Goal: Task Accomplishment & Management: Manage account settings

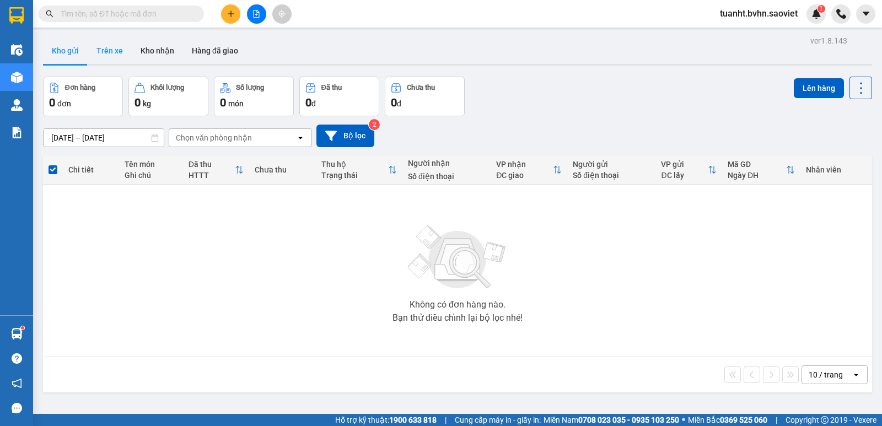
click at [114, 56] on button "Trên xe" at bounding box center [110, 50] width 44 height 26
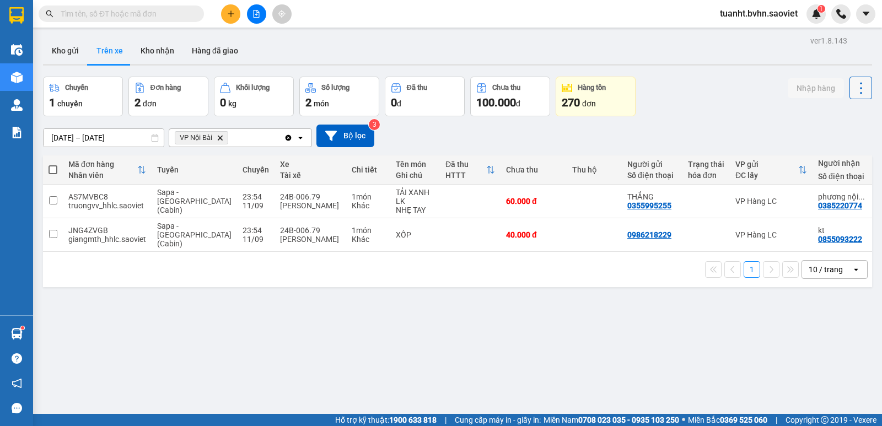
click at [853, 93] on icon at bounding box center [860, 87] width 15 height 15
click at [834, 120] on span "Làm mới" at bounding box center [837, 117] width 30 height 11
click at [849, 96] on button at bounding box center [860, 88] width 23 height 23
click at [841, 116] on span "Làm mới" at bounding box center [837, 117] width 30 height 11
click at [829, 230] on button at bounding box center [836, 234] width 15 height 19
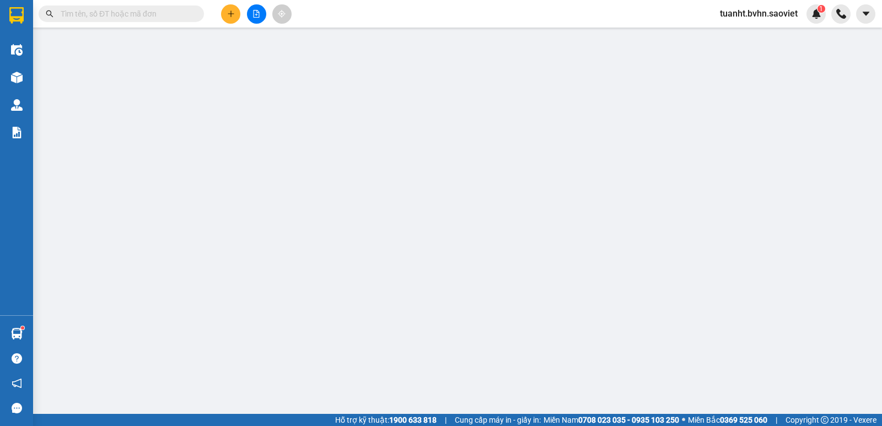
type input "0986218229"
type input "0855093222"
type input "kt"
type input "40.000"
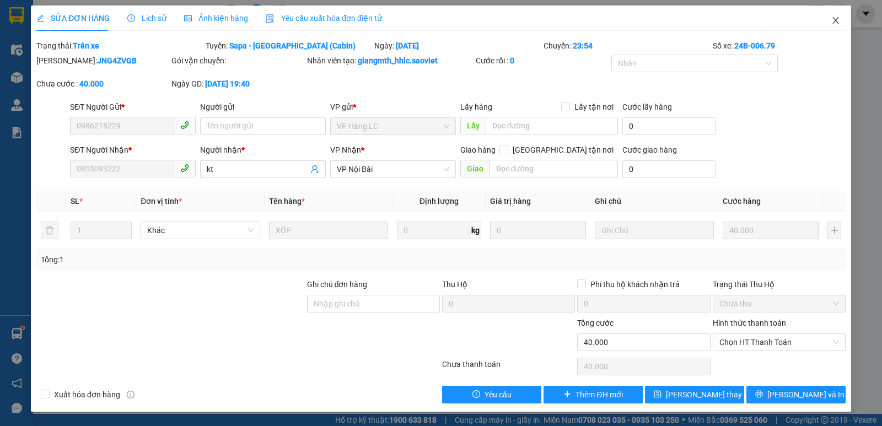
click at [835, 21] on icon "close" at bounding box center [835, 20] width 9 height 9
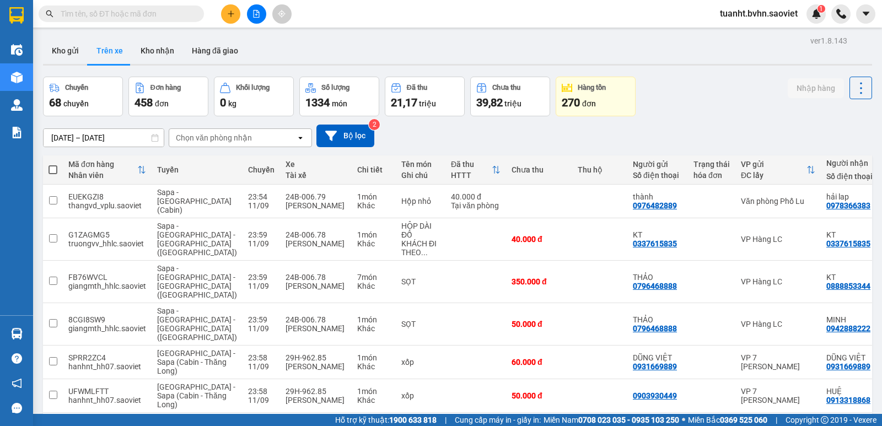
click at [193, 135] on div "Chọn văn phòng nhận" at bounding box center [214, 137] width 76 height 11
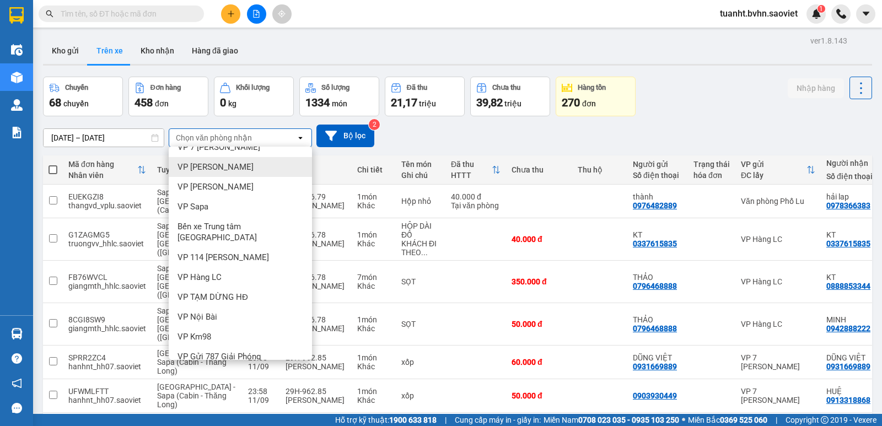
scroll to position [93, 0]
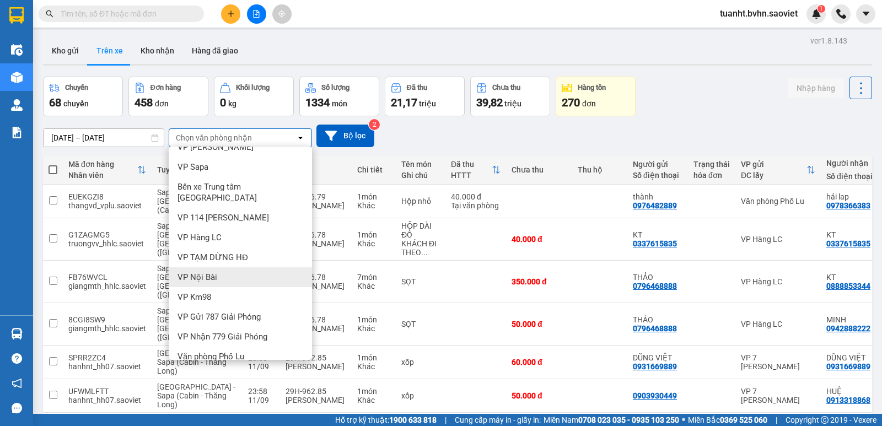
click at [230, 268] on div "VP Nội Bài" at bounding box center [240, 277] width 143 height 20
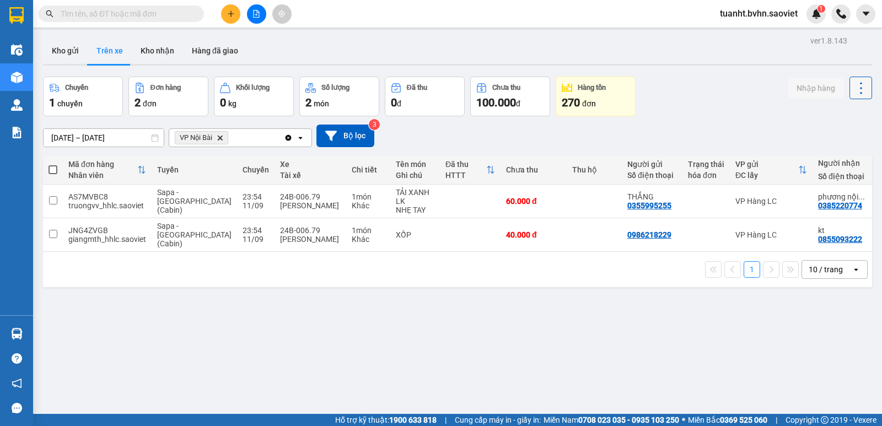
click at [855, 88] on icon at bounding box center [860, 87] width 15 height 15
click at [839, 116] on span "Làm mới" at bounding box center [837, 117] width 30 height 11
click at [152, 46] on button "Kho nhận" at bounding box center [157, 50] width 51 height 26
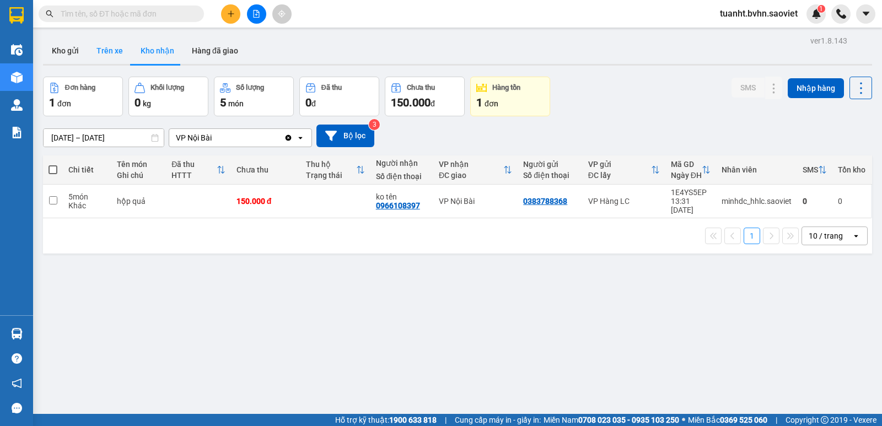
click at [125, 53] on button "Trên xe" at bounding box center [110, 50] width 44 height 26
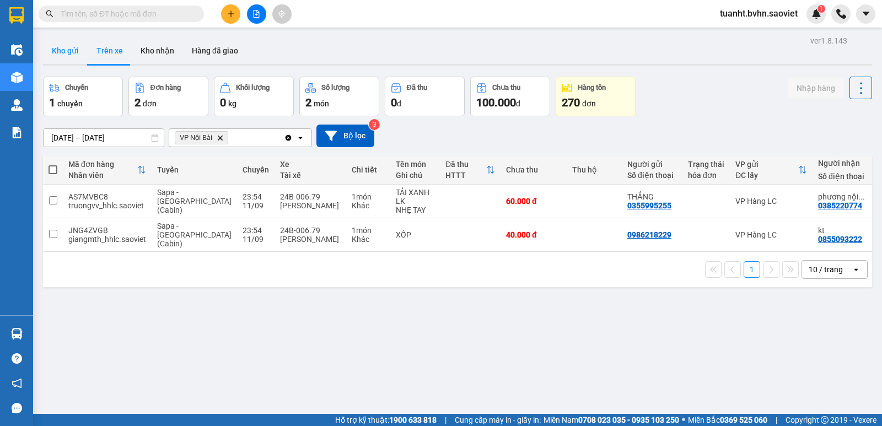
click at [66, 51] on button "Kho gửi" at bounding box center [65, 50] width 45 height 26
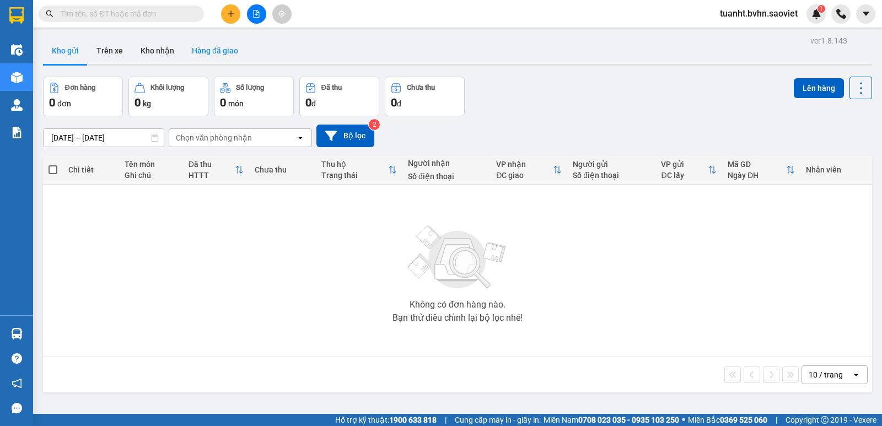
click at [207, 45] on button "Hàng đã giao" at bounding box center [215, 50] width 64 height 26
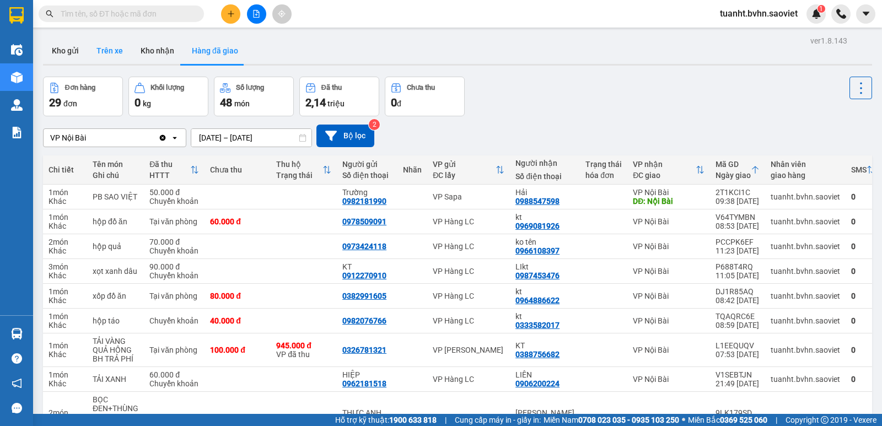
click at [120, 55] on button "Trên xe" at bounding box center [110, 50] width 44 height 26
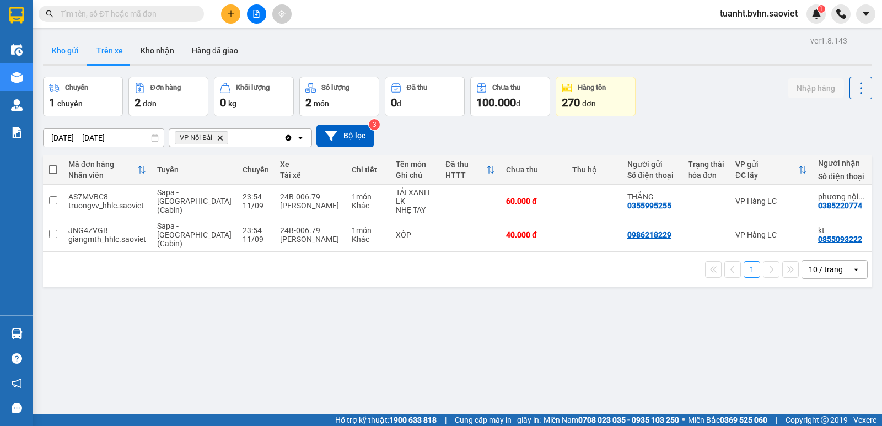
click at [56, 56] on button "Kho gửi" at bounding box center [65, 50] width 45 height 26
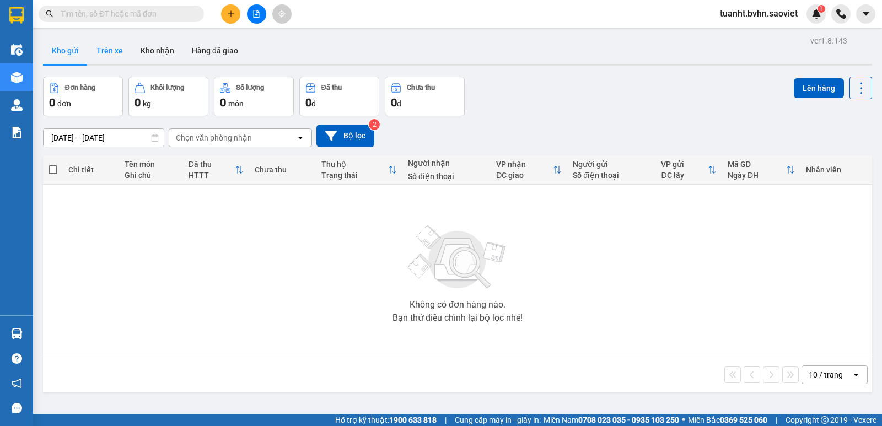
click at [115, 51] on button "Trên xe" at bounding box center [110, 50] width 44 height 26
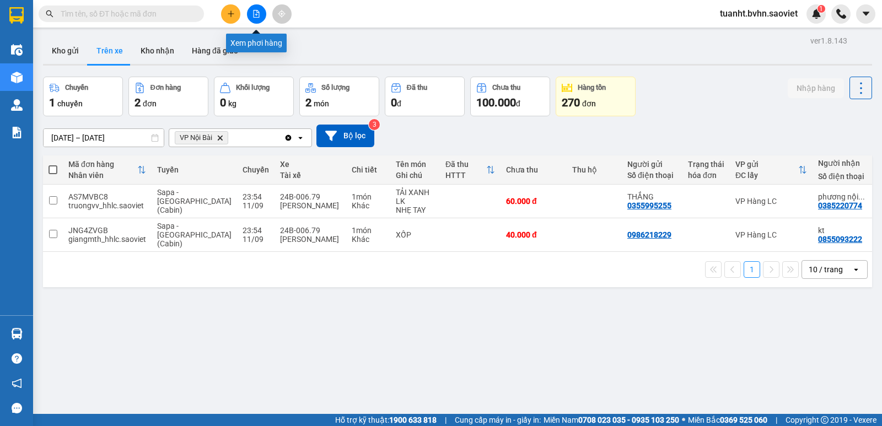
click at [258, 18] on button at bounding box center [256, 13] width 19 height 19
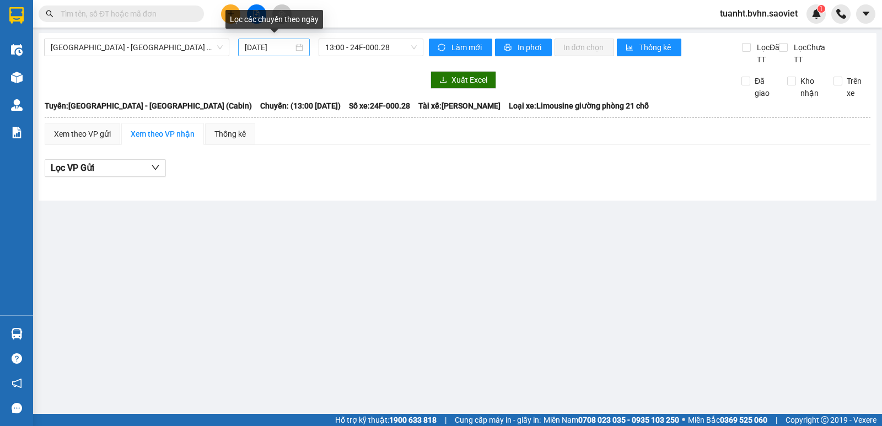
click at [280, 46] on input "[DATE]" at bounding box center [269, 47] width 49 height 12
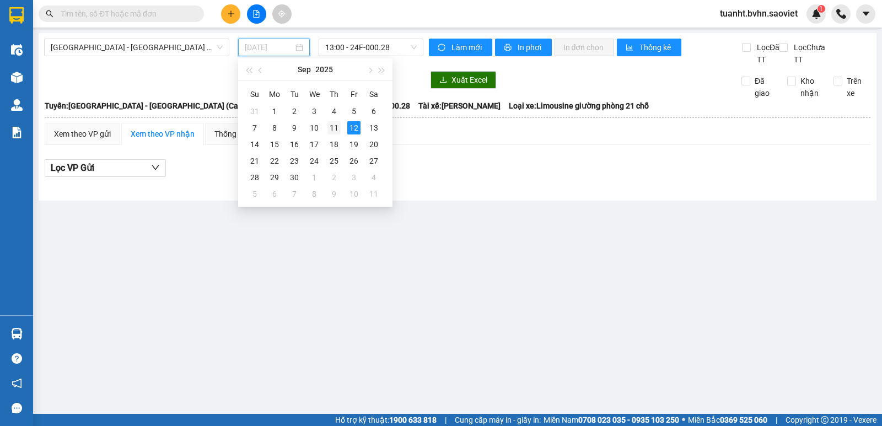
click at [331, 128] on div "11" at bounding box center [333, 127] width 13 height 13
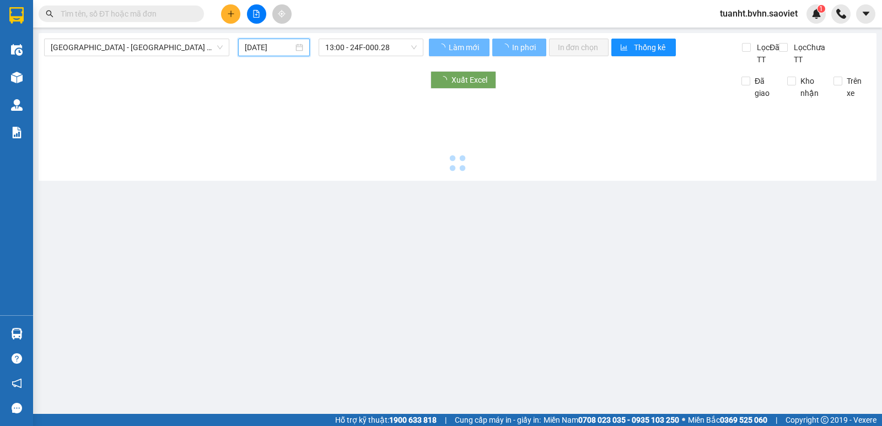
type input "[DATE]"
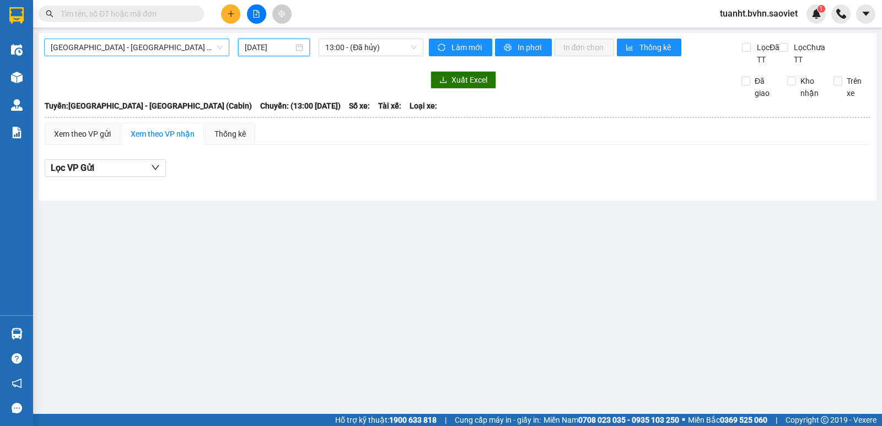
click at [201, 52] on span "[GEOGRAPHIC_DATA] - [GEOGRAPHIC_DATA] (Cabin)" at bounding box center [137, 47] width 172 height 17
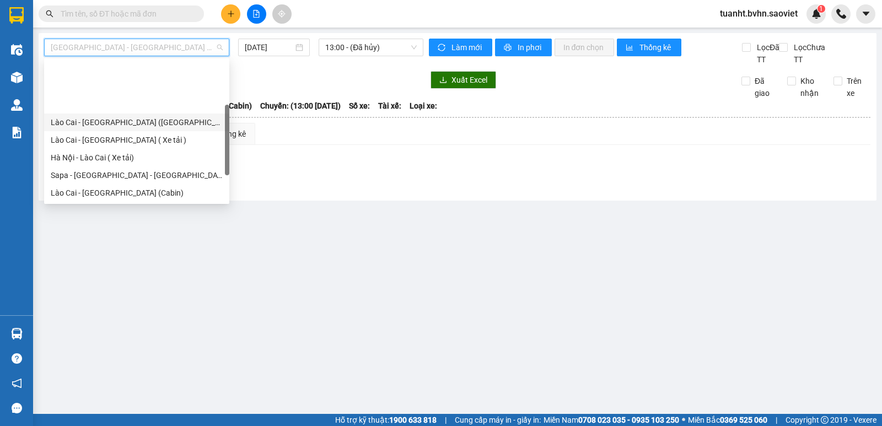
scroll to position [55, 0]
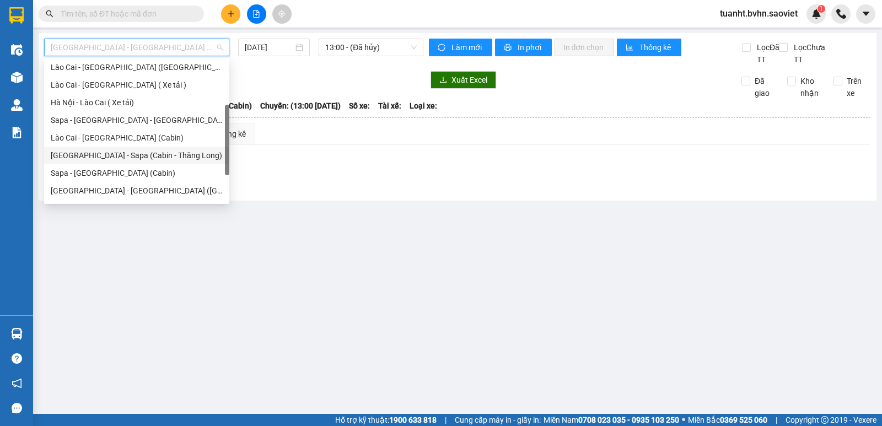
click at [172, 156] on div "[GEOGRAPHIC_DATA] - Sapa (Cabin - Thăng Long)" at bounding box center [137, 155] width 172 height 12
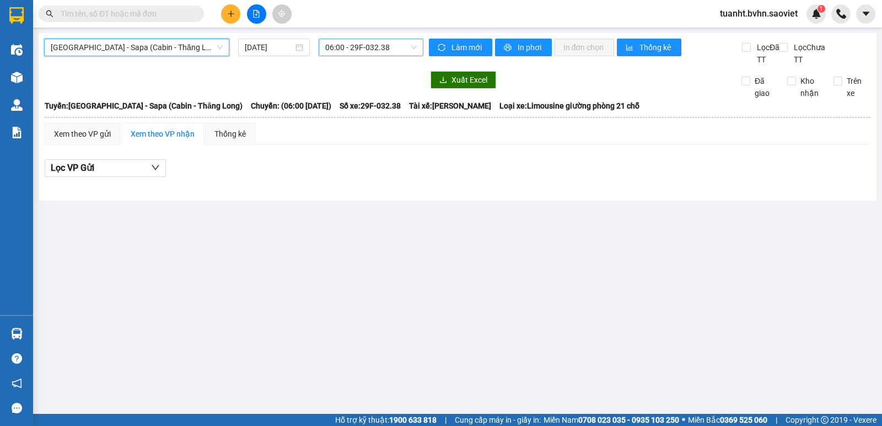
click at [358, 46] on span "06:00 - 29F-032.38" at bounding box center [370, 47] width 91 height 17
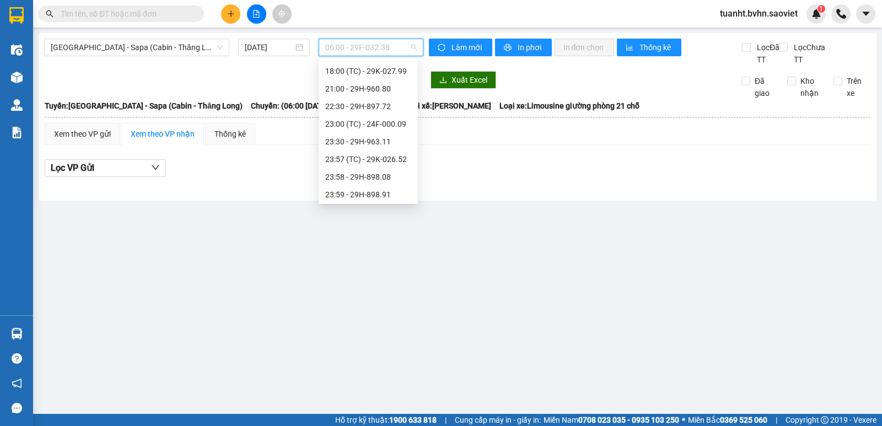
scroll to position [176, 0]
click at [375, 172] on div "23:58 - 29H-898.08" at bounding box center [368, 175] width 86 height 12
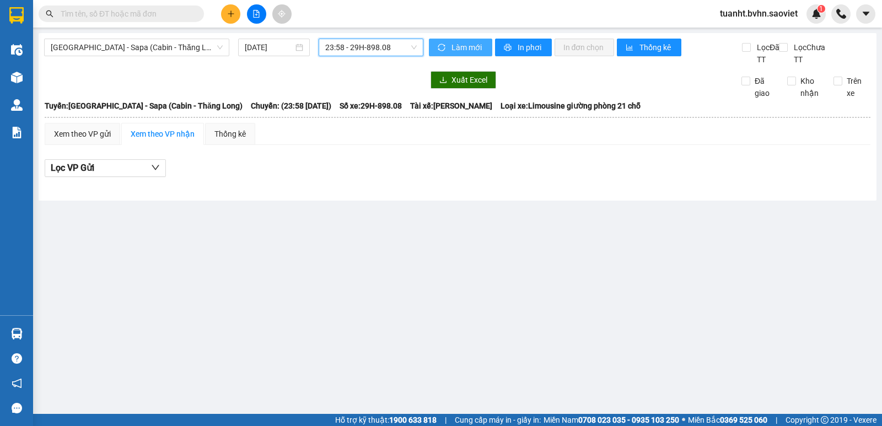
click at [443, 48] on icon "sync" at bounding box center [441, 48] width 8 height 8
click at [453, 49] on span "Làm mới" at bounding box center [467, 47] width 32 height 12
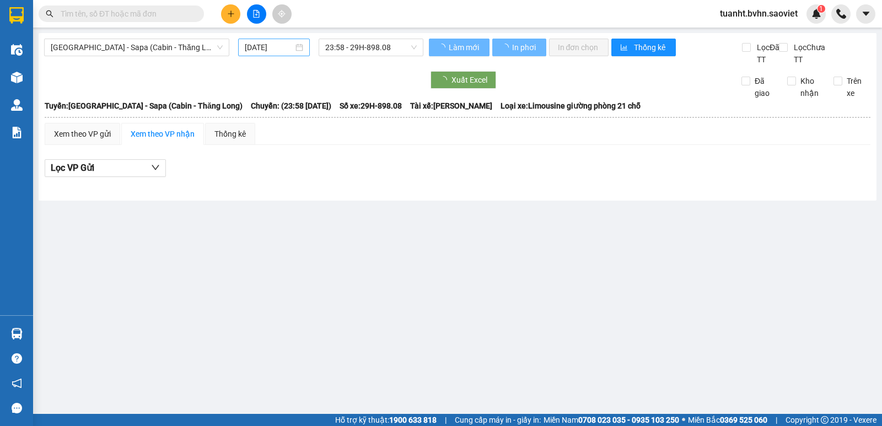
click at [261, 44] on input "[DATE]" at bounding box center [269, 47] width 49 height 12
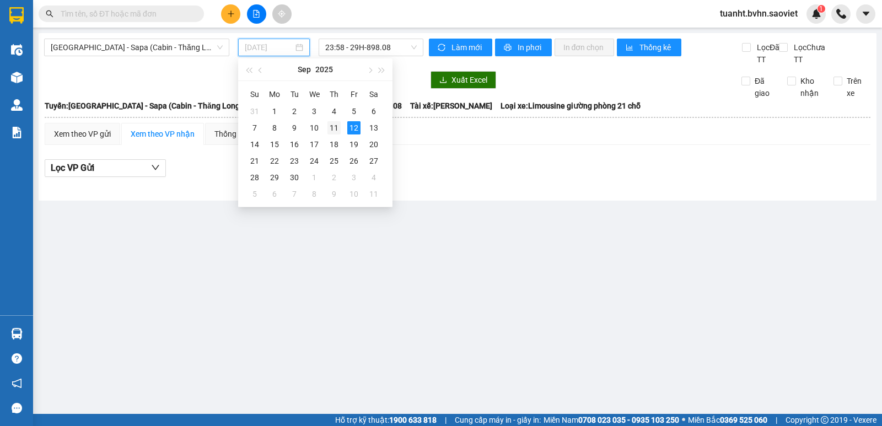
click at [333, 130] on div "11" at bounding box center [333, 127] width 13 height 13
type input "[DATE]"
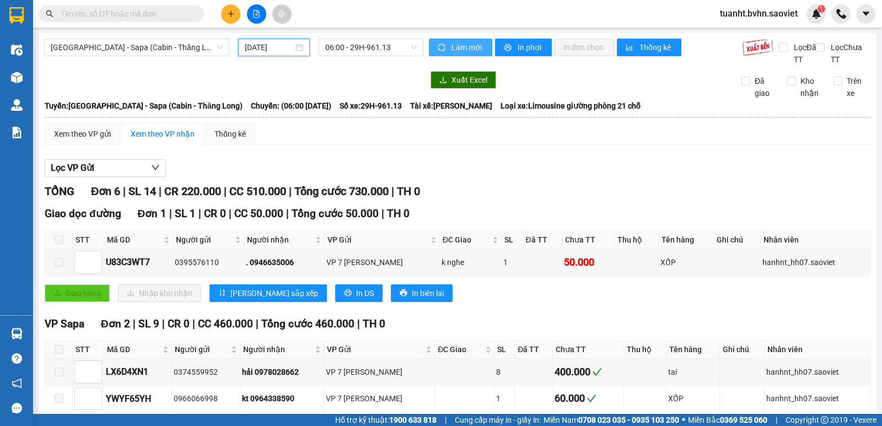
click at [451, 50] on span "Làm mới" at bounding box center [467, 47] width 32 height 12
click at [374, 50] on span "06:00 - 29H-961.13" at bounding box center [370, 47] width 91 height 17
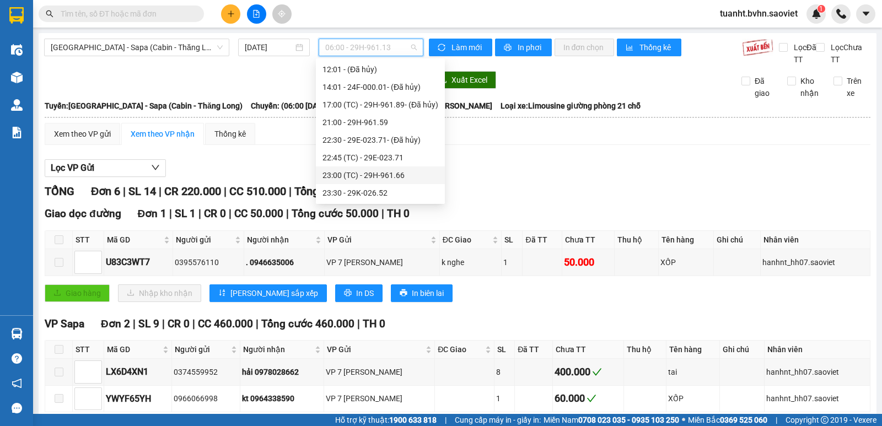
scroll to position [176, 0]
click at [393, 160] on div "23:57 (TC) - 29H-898.08" at bounding box center [380, 158] width 116 height 12
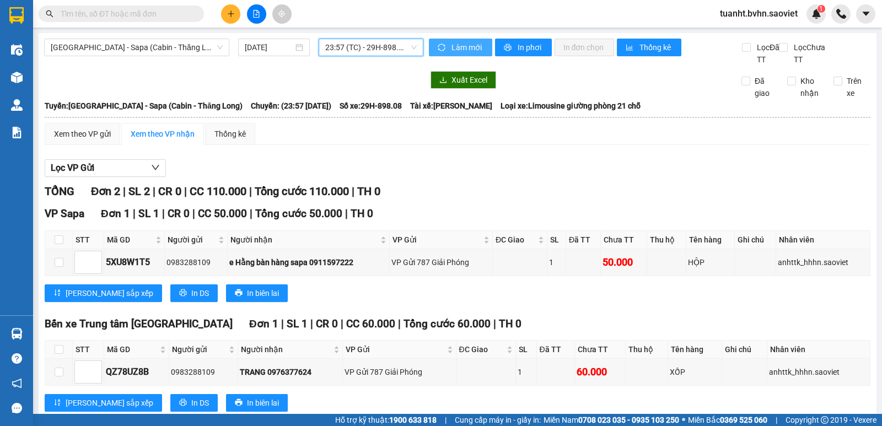
click at [437, 46] on icon "sync" at bounding box center [441, 48] width 8 height 8
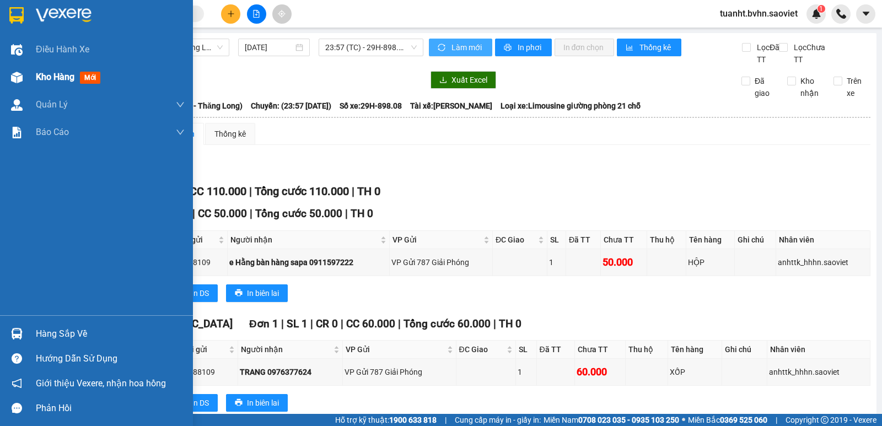
click at [15, 72] on img at bounding box center [17, 78] width 12 height 12
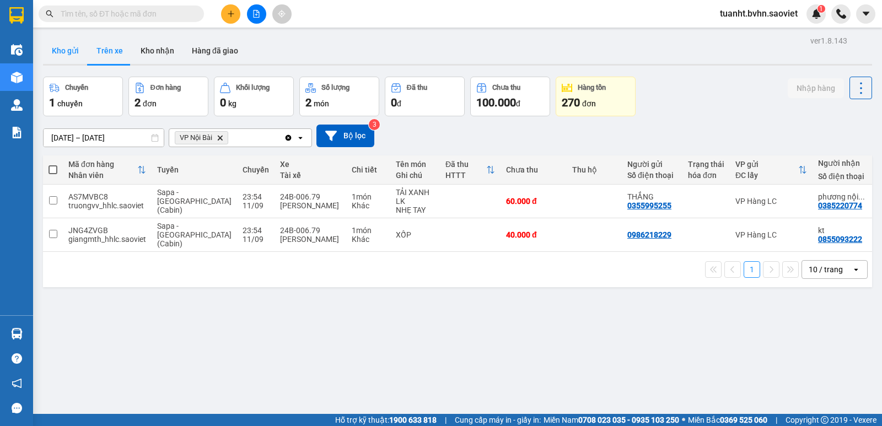
click at [63, 52] on button "Kho gửi" at bounding box center [65, 50] width 45 height 26
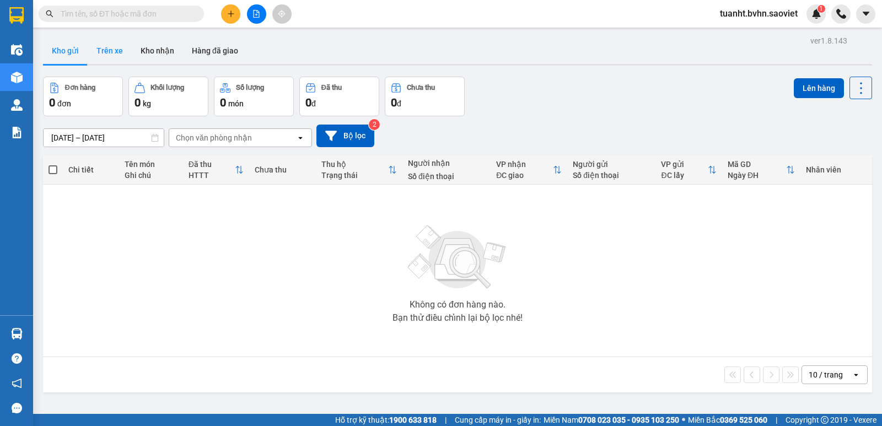
click at [101, 50] on button "Trên xe" at bounding box center [110, 50] width 44 height 26
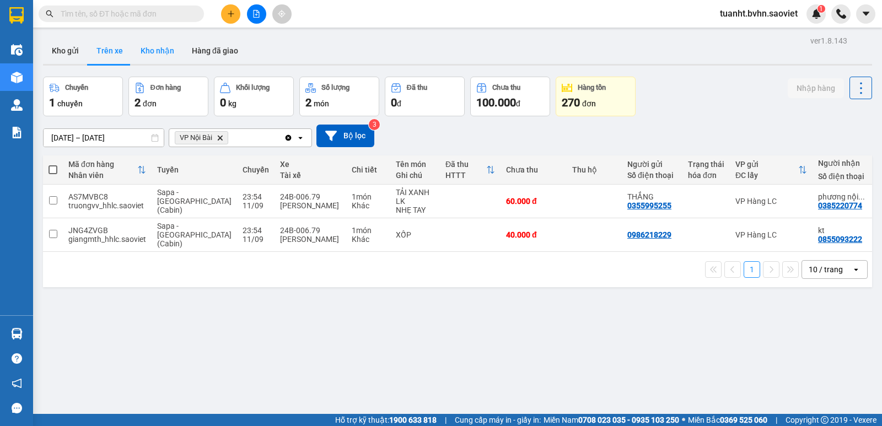
click at [150, 55] on button "Kho nhận" at bounding box center [157, 50] width 51 height 26
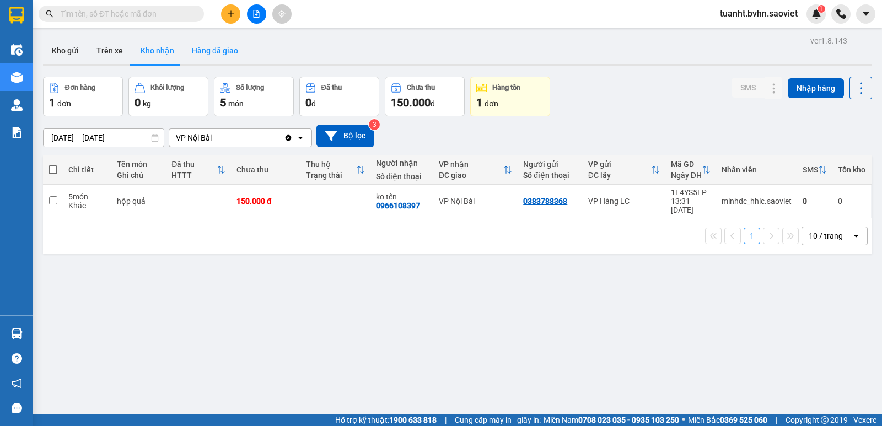
click at [207, 48] on button "Hàng đã giao" at bounding box center [215, 50] width 64 height 26
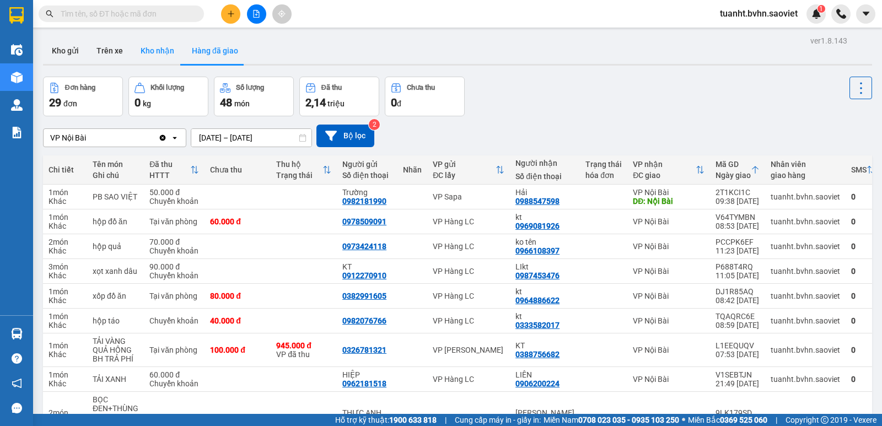
click at [153, 49] on button "Kho nhận" at bounding box center [157, 50] width 51 height 26
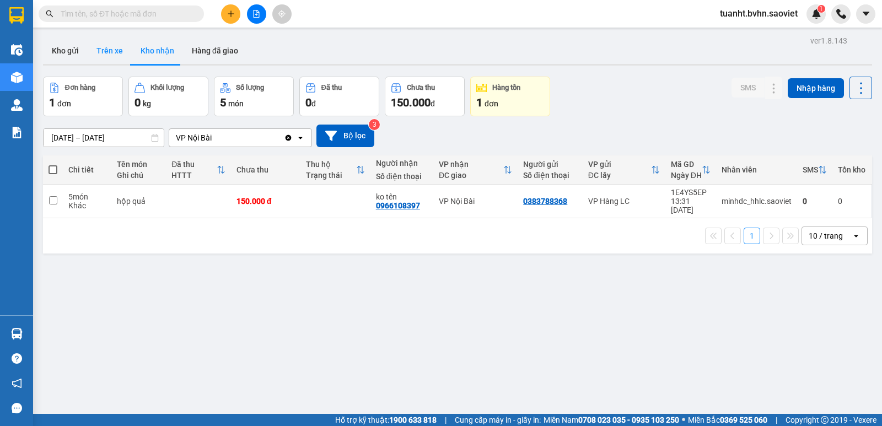
click at [114, 52] on button "Trên xe" at bounding box center [110, 50] width 44 height 26
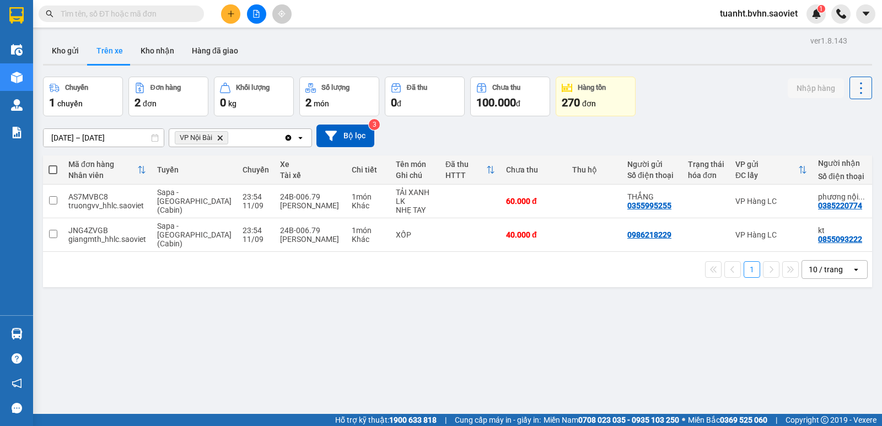
click at [853, 85] on icon at bounding box center [860, 87] width 15 height 15
click at [840, 119] on span "Làm mới" at bounding box center [837, 117] width 30 height 11
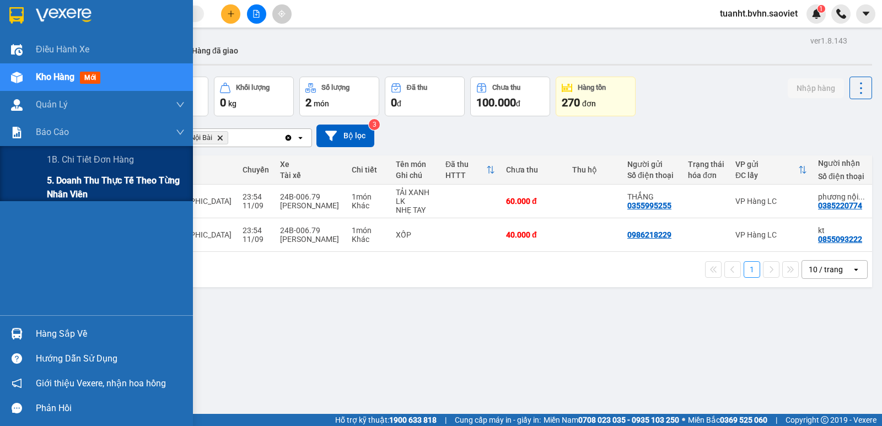
click at [57, 188] on span "5. Doanh thu thực tế theo từng nhân viên" at bounding box center [116, 188] width 138 height 28
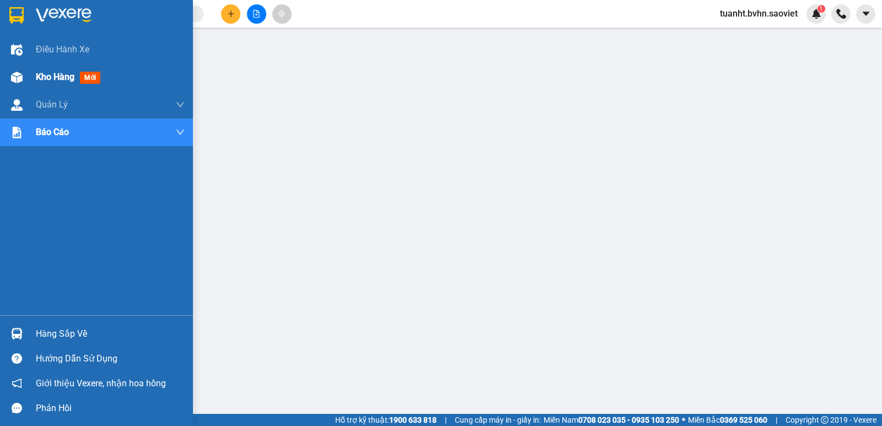
click at [19, 73] on img at bounding box center [17, 78] width 12 height 12
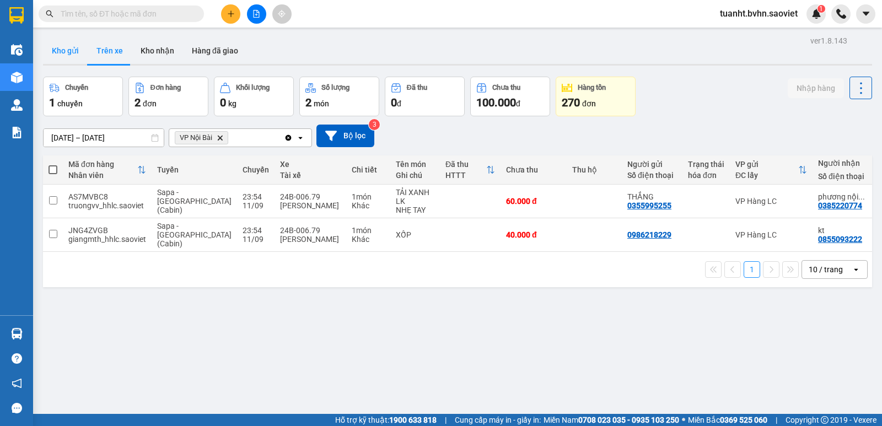
click at [65, 59] on button "Kho gửi" at bounding box center [65, 50] width 45 height 26
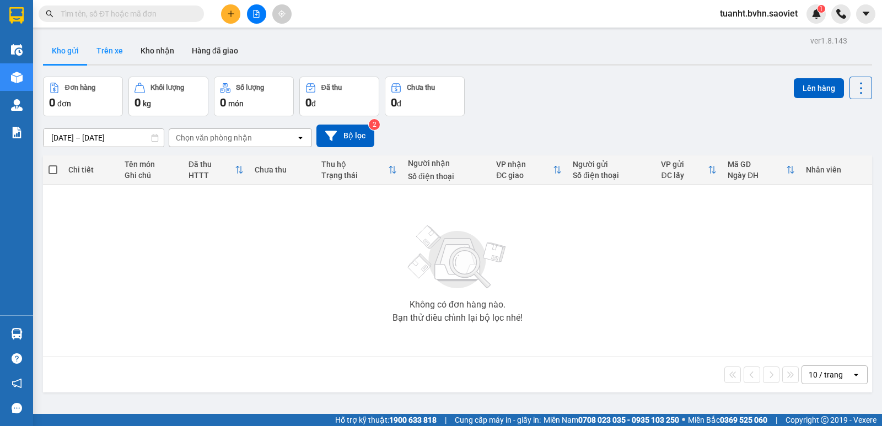
click at [101, 52] on button "Trên xe" at bounding box center [110, 50] width 44 height 26
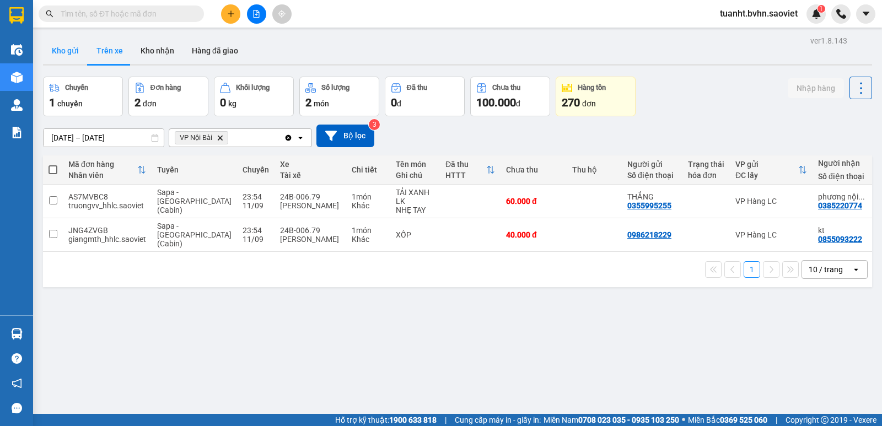
click at [79, 52] on button "Kho gửi" at bounding box center [65, 50] width 45 height 26
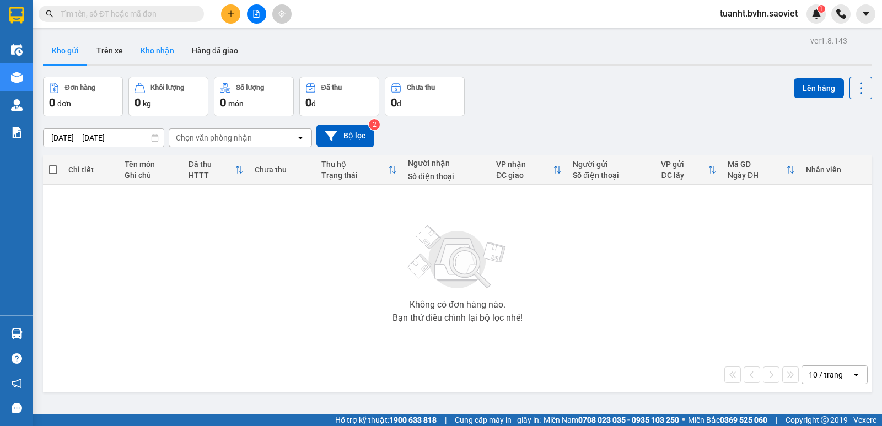
click at [159, 53] on button "Kho nhận" at bounding box center [157, 50] width 51 height 26
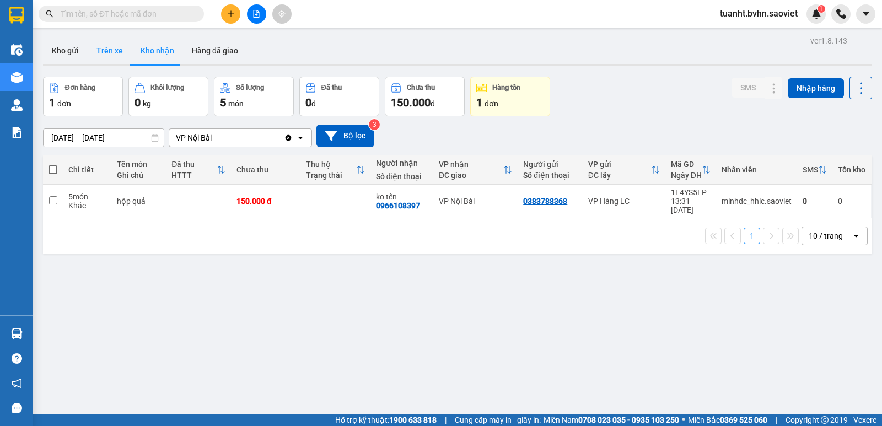
click at [112, 53] on button "Trên xe" at bounding box center [110, 50] width 44 height 26
